Goal: Transaction & Acquisition: Purchase product/service

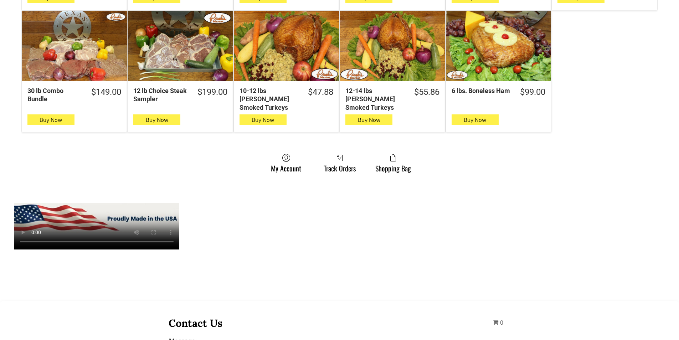
scroll to position [428, 0]
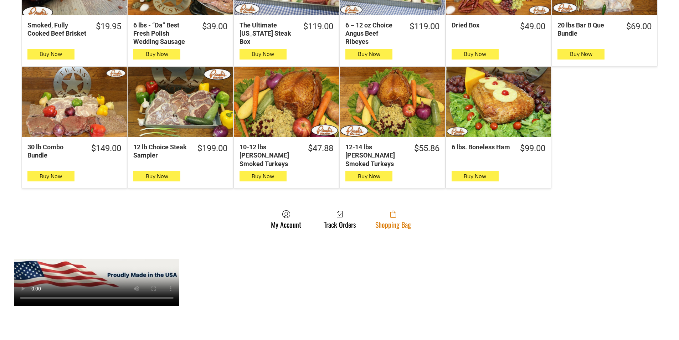
click at [392, 212] on link "Shopping Bag" at bounding box center [393, 219] width 43 height 19
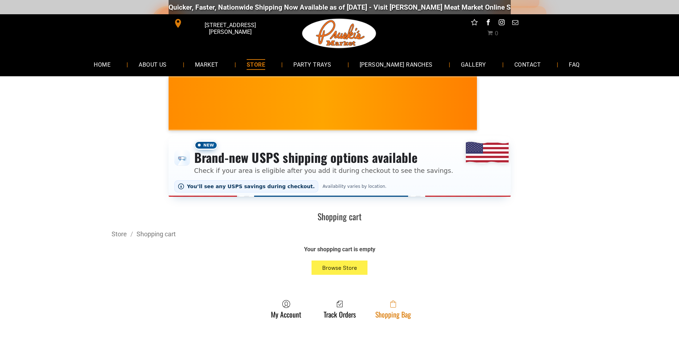
click at [402, 305] on span at bounding box center [393, 304] width 36 height 9
click at [383, 315] on link "Shopping Bag" at bounding box center [393, 309] width 43 height 19
click at [407, 317] on link "Shopping Bag" at bounding box center [393, 309] width 43 height 19
